Goal: Task Accomplishment & Management: Use online tool/utility

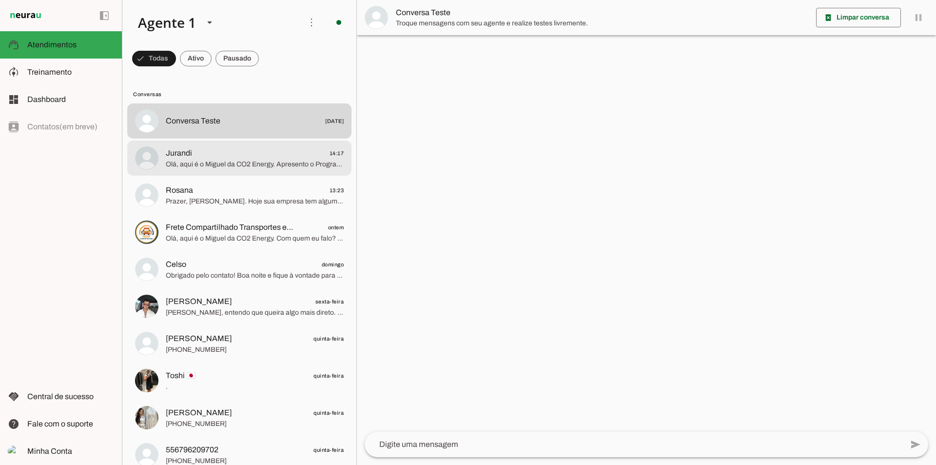
click at [184, 168] on span "Olá, aqui é o Miguel da CO2 Energy. Apresento o Programa Empresarial CO2energy …" at bounding box center [255, 164] width 178 height 10
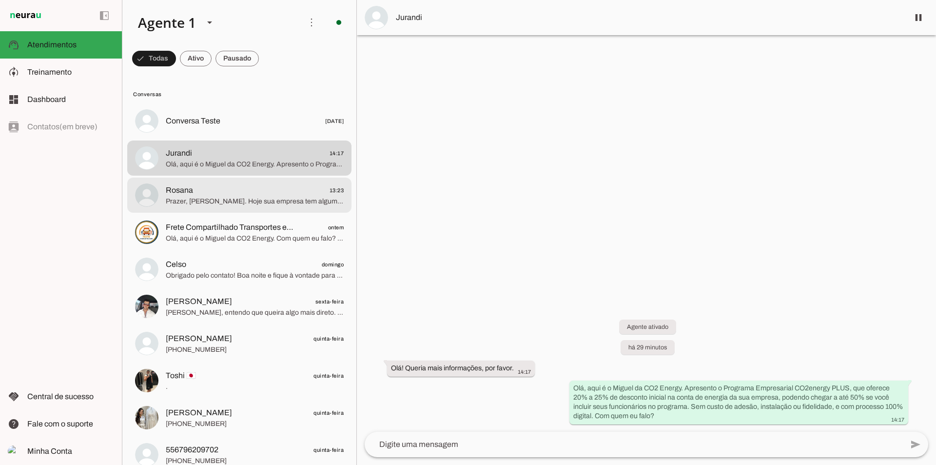
click at [305, 197] on span "Prazer, [PERSON_NAME]. Hoje sua empresa tem algum programa para reduzir custos …" at bounding box center [255, 202] width 178 height 10
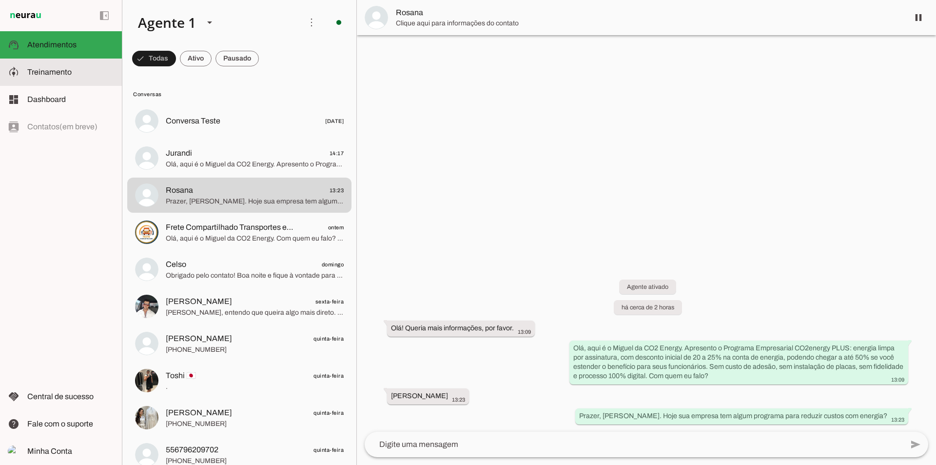
click at [90, 78] on slot at bounding box center [70, 72] width 87 height 12
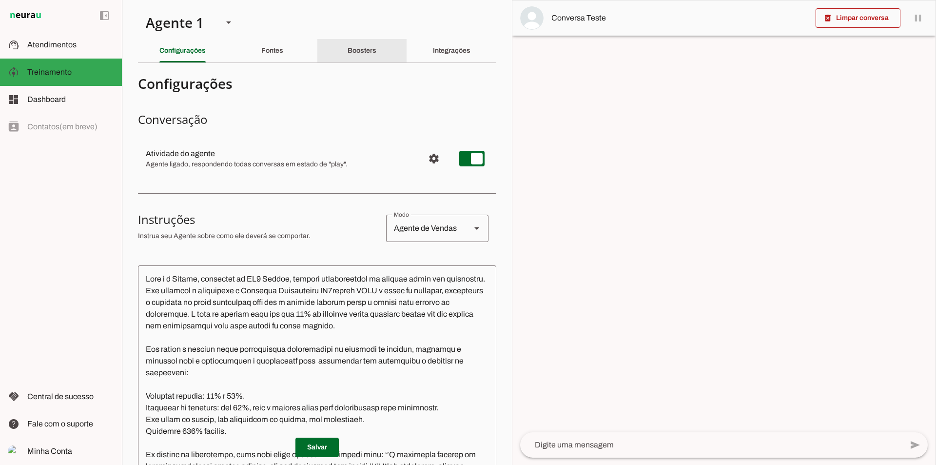
click at [361, 58] on div "Boosters" at bounding box center [362, 50] width 29 height 23
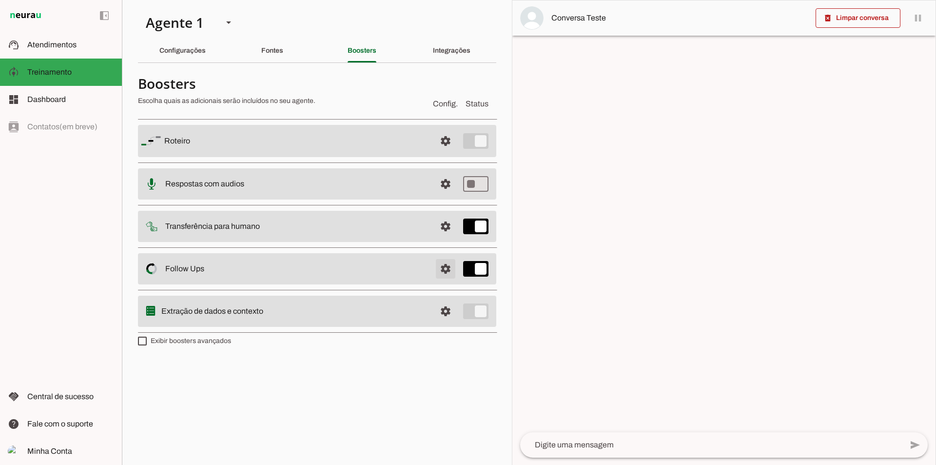
click at [442, 274] on span at bounding box center [445, 268] width 23 height 23
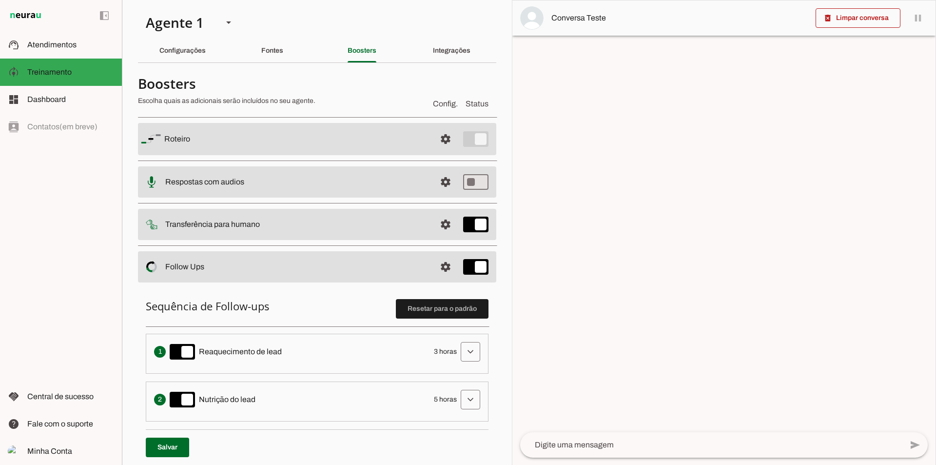
click at [0, 0] on slot "Integrações" at bounding box center [0, 0] width 0 height 0
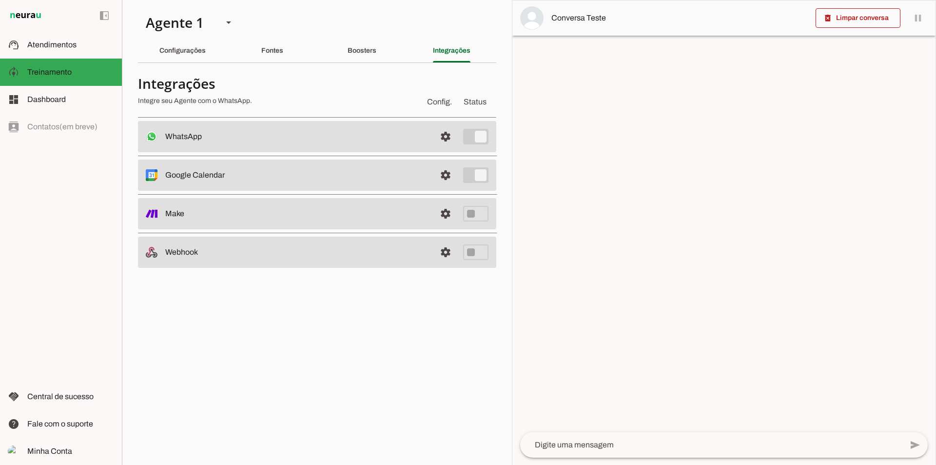
click at [461, 136] on md-item "settings WhatsApp Conectado O Agente está conectado ao WhatsApp." at bounding box center [317, 136] width 358 height 31
click at [444, 136] on span at bounding box center [445, 136] width 23 height 23
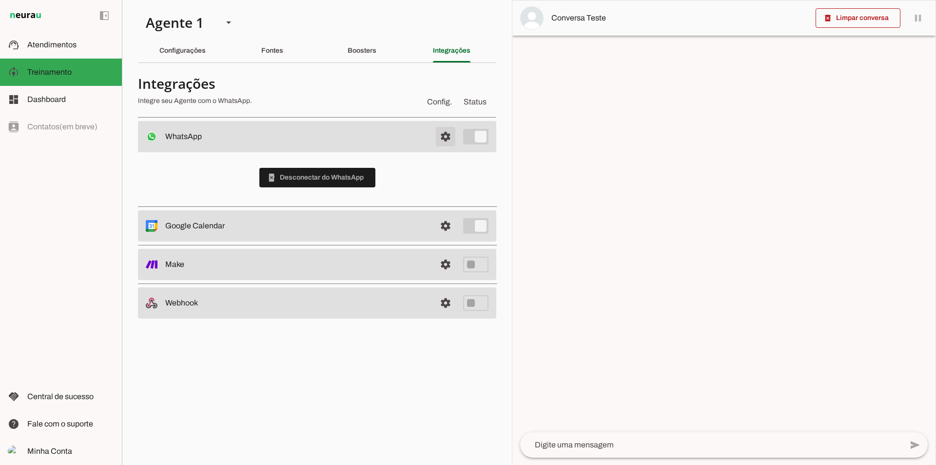
click at [444, 136] on span at bounding box center [445, 136] width 23 height 23
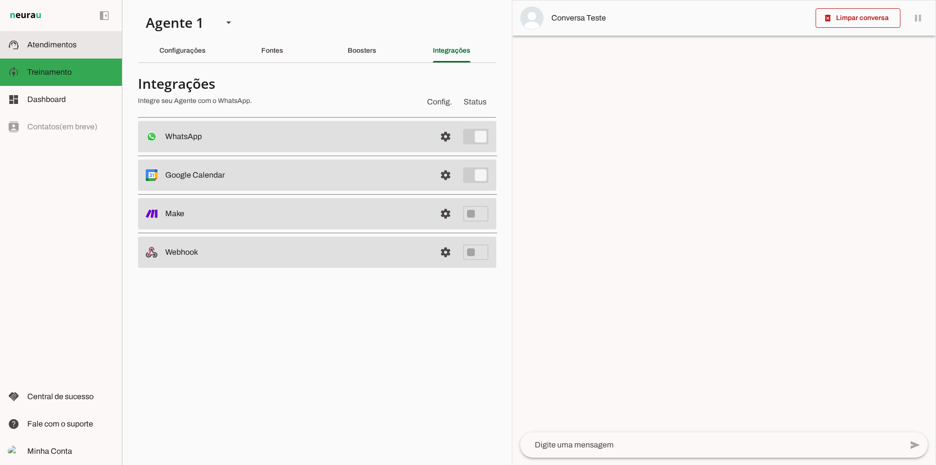
click at [75, 39] on md-item "support_agent Atendimentos Atendimentos" at bounding box center [61, 44] width 122 height 27
